Goal: Task Accomplishment & Management: Complete application form

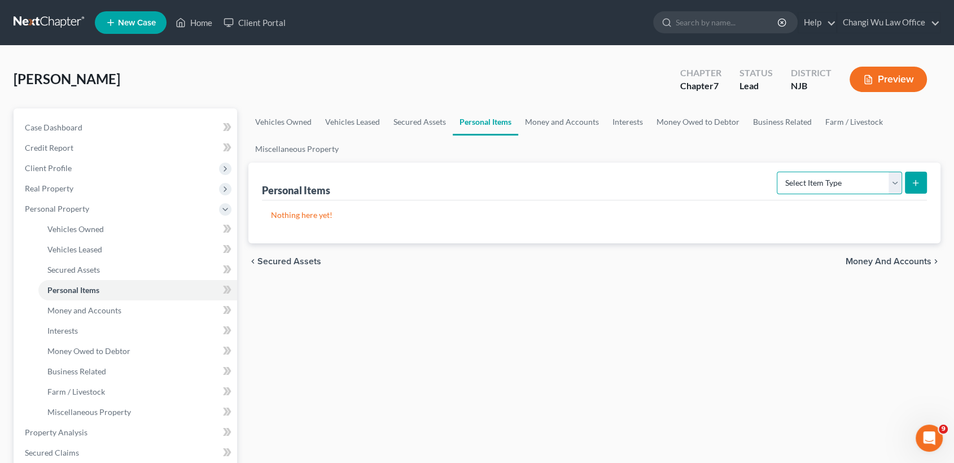
click at [899, 181] on select "Select Item Type Clothing Collectibles Of Value Electronics Firearms Household …" at bounding box center [839, 183] width 125 height 23
select select "clothing"
click at [778, 172] on select "Select Item Type Clothing Collectibles Of Value Electronics Firearms Household …" at bounding box center [839, 183] width 125 height 23
click at [921, 183] on button "submit" at bounding box center [916, 183] width 22 height 22
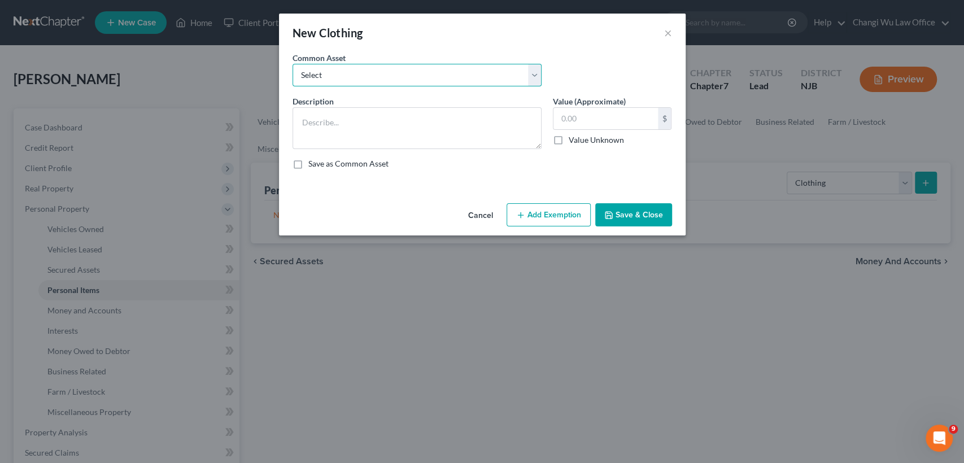
click at [338, 73] on select "Select Clothing for both debtors" at bounding box center [416, 75] width 249 height 23
select select "0"
click at [292, 64] on select "Select Clothing for both debtors" at bounding box center [416, 75] width 249 height 23
type textarea "Clothing for both debtors"
type input "0.00"
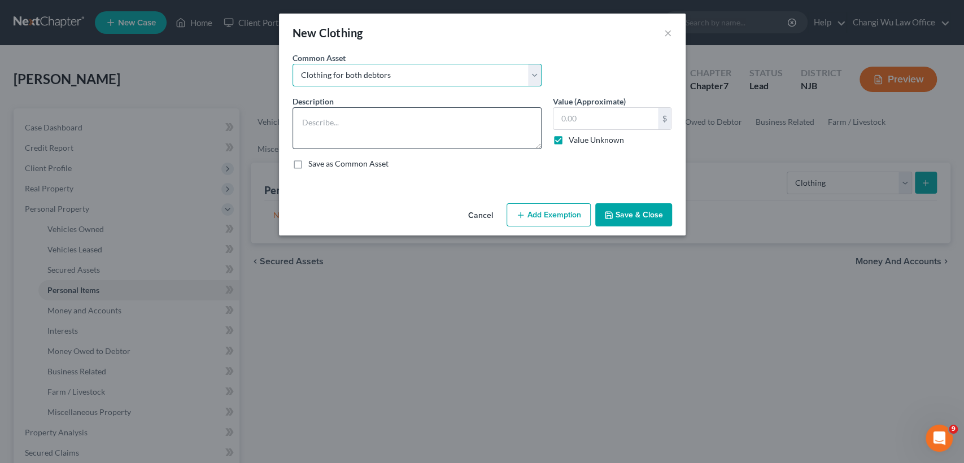
checkbox input "true"
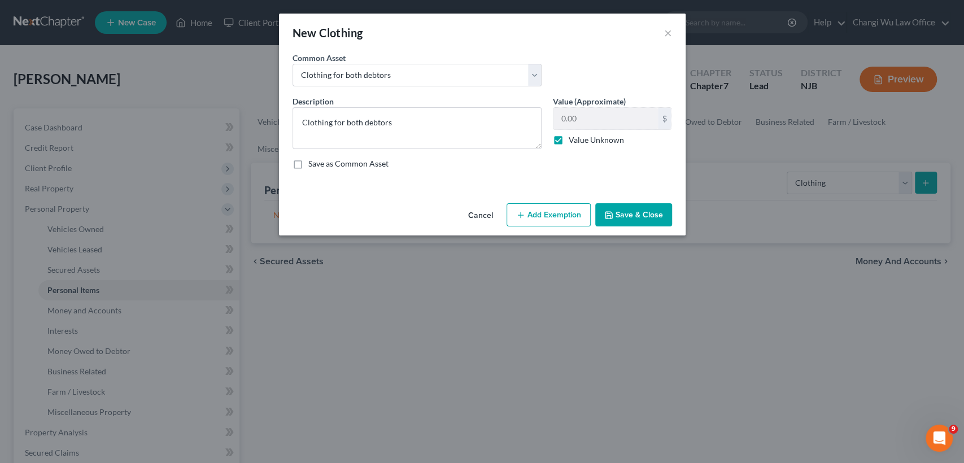
click at [649, 211] on button "Save & Close" at bounding box center [633, 215] width 77 height 24
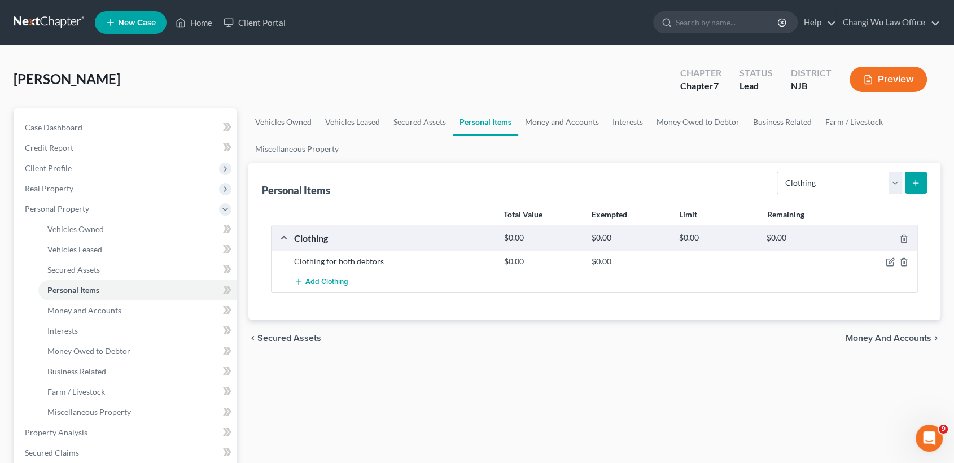
click at [922, 177] on button "submit" at bounding box center [916, 183] width 22 height 22
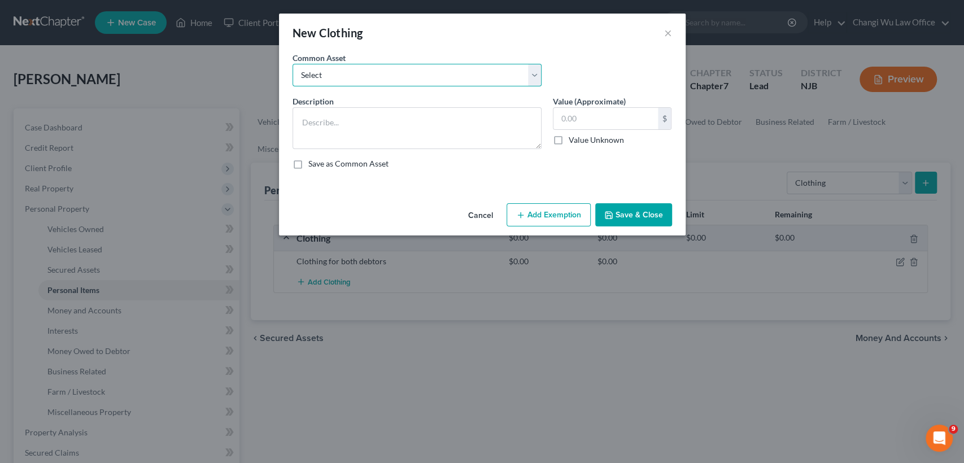
click at [464, 76] on select "Select Clothing for both debtors" at bounding box center [416, 75] width 249 height 23
click at [673, 30] on div "New Clothing ×" at bounding box center [482, 33] width 406 height 38
click at [669, 37] on button "×" at bounding box center [668, 33] width 8 height 14
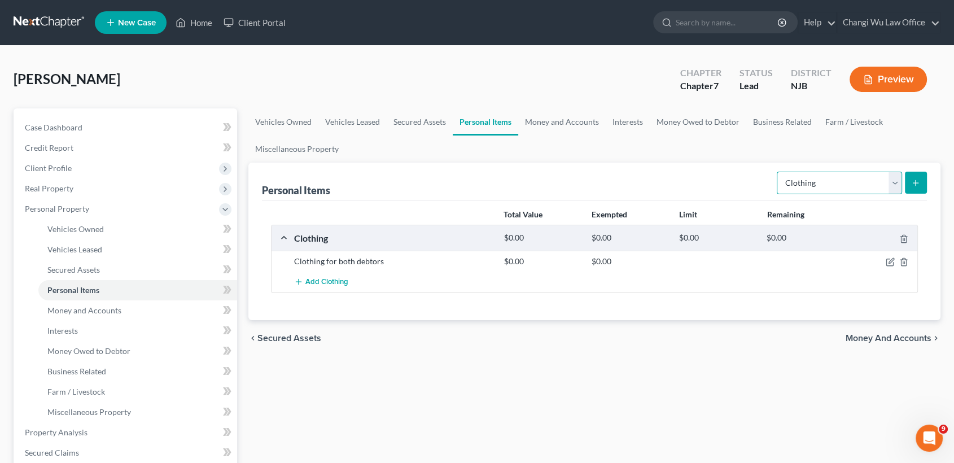
click at [878, 180] on select "Select Item Type Clothing Collectibles Of Value Electronics Firearms Household …" at bounding box center [839, 183] width 125 height 23
select select "electronics"
click at [778, 172] on select "Select Item Type Clothing Collectibles Of Value Electronics Firearms Household …" at bounding box center [839, 183] width 125 height 23
click at [918, 176] on button "submit" at bounding box center [916, 183] width 22 height 22
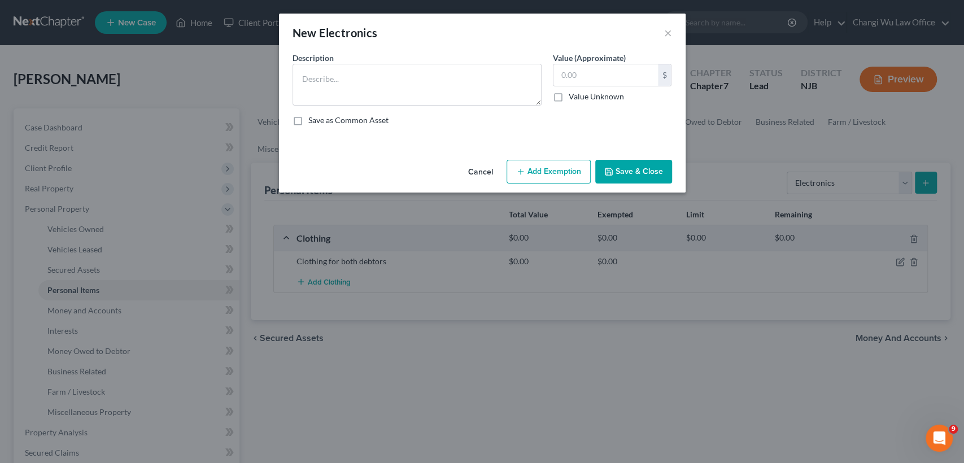
click at [593, 97] on label "Value Unknown" at bounding box center [595, 96] width 55 height 11
click at [580, 97] on input "Value Unknown" at bounding box center [576, 94] width 7 height 7
checkbox input "true"
type input "0.00"
click at [663, 173] on button "Save & Close" at bounding box center [633, 172] width 77 height 24
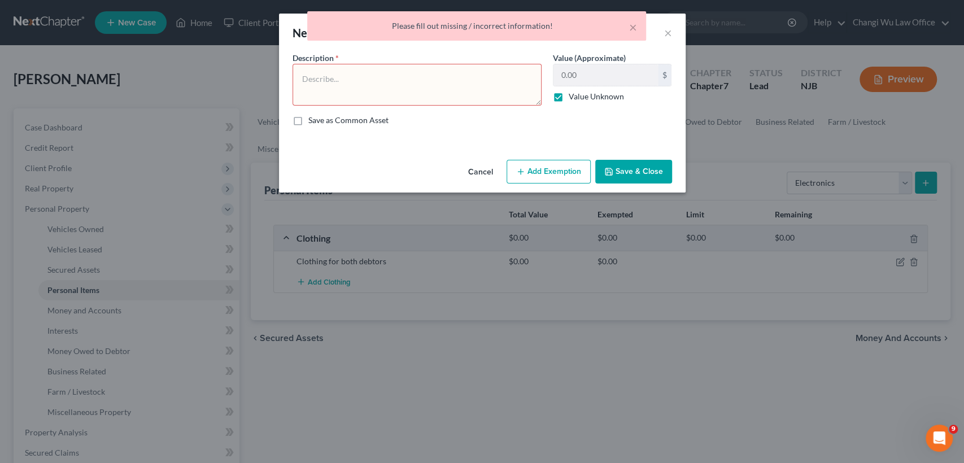
click at [397, 86] on textarea at bounding box center [416, 85] width 249 height 42
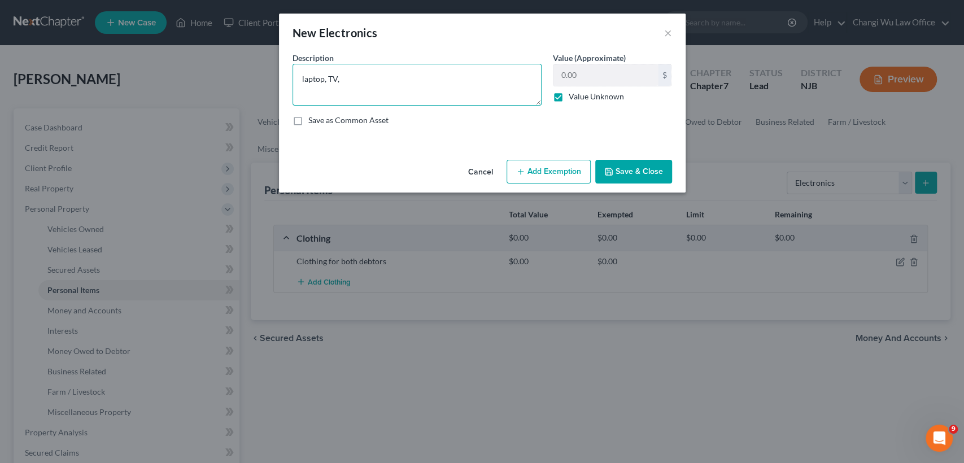
type textarea "laptop, TV,"
click at [654, 167] on button "Save & Close" at bounding box center [633, 172] width 77 height 24
